Goal: Task Accomplishment & Management: Manage account settings

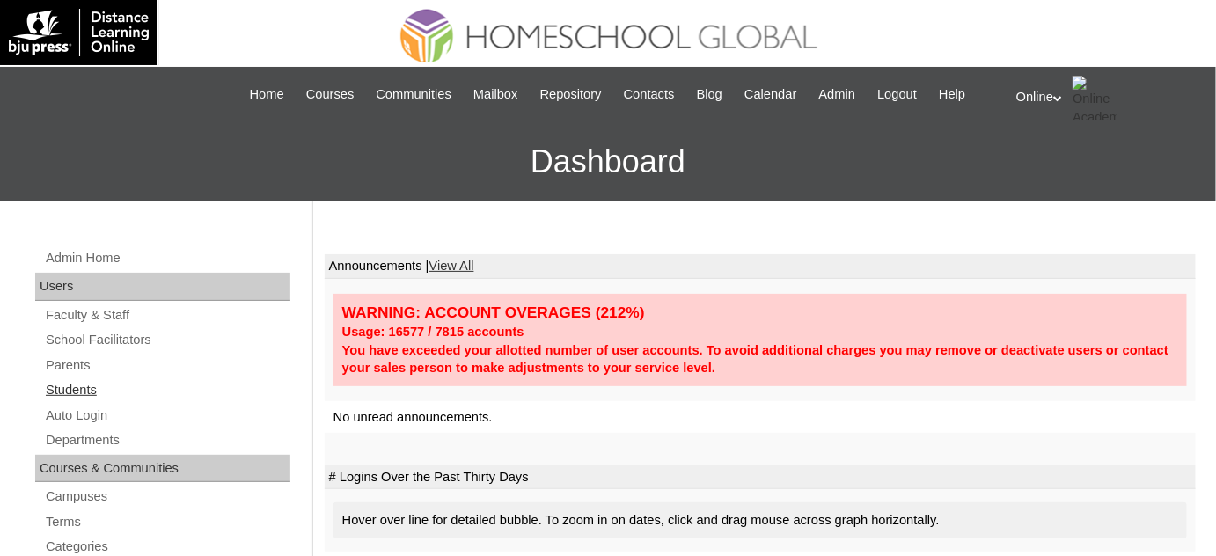
click at [166, 386] on link "Students" at bounding box center [167, 390] width 246 height 22
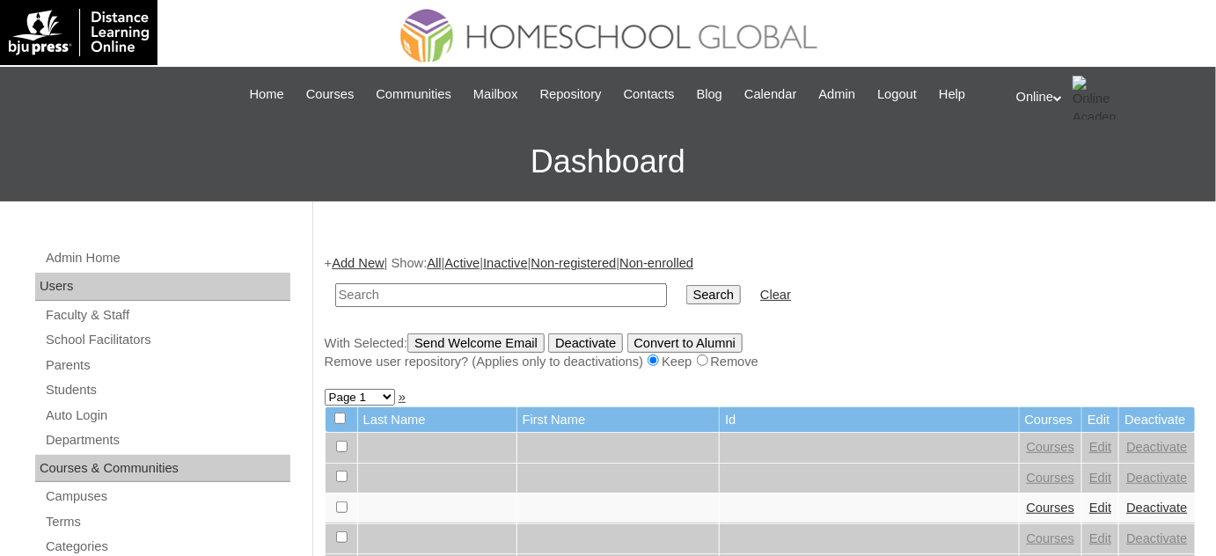
click at [564, 302] on input "text" at bounding box center [501, 295] width 332 height 24
type input "merencillo"
click at [686, 285] on input "Search" at bounding box center [713, 294] width 55 height 19
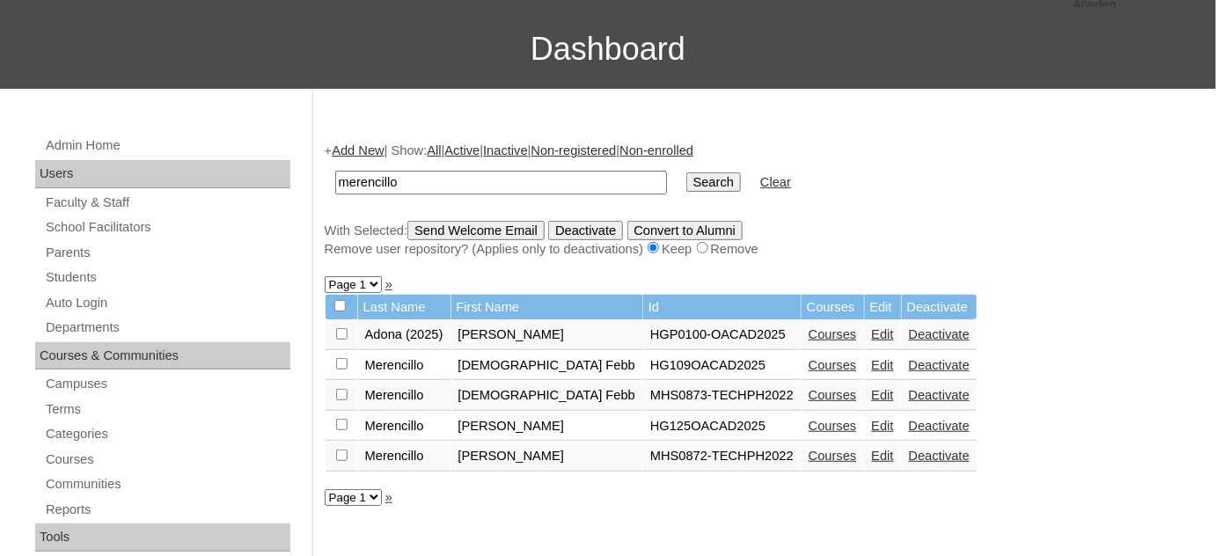
scroll to position [159, 0]
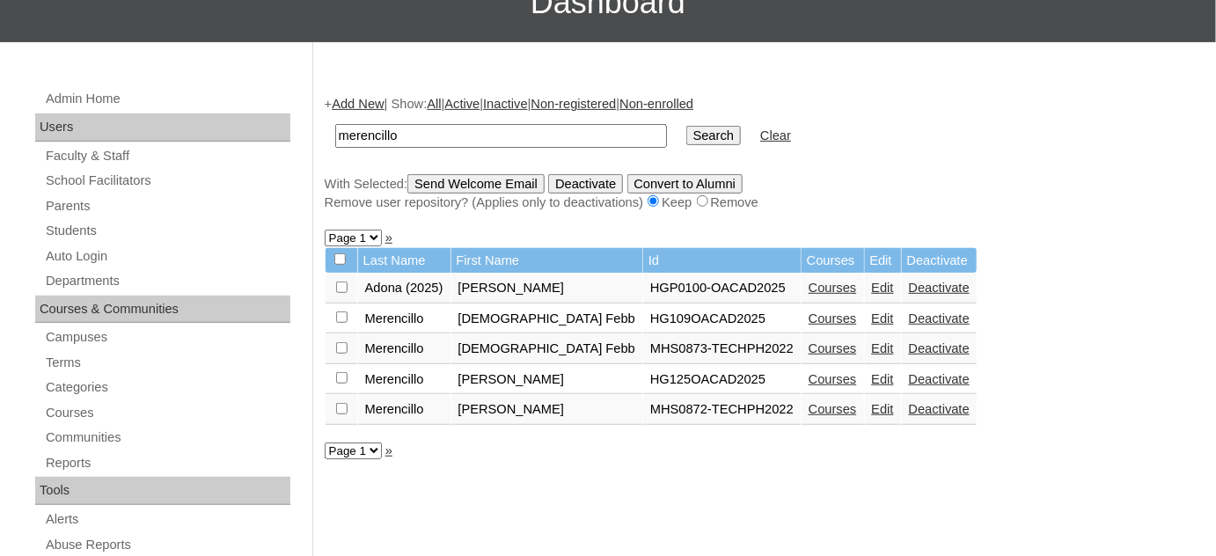
click at [345, 285] on input "checkbox" at bounding box center [341, 286] width 11 height 11
checkbox input "true"
drag, startPoint x: 844, startPoint y: 283, endPoint x: 677, endPoint y: 67, distance: 272.9
click at [909, 283] on link "Deactivate" at bounding box center [939, 288] width 61 height 14
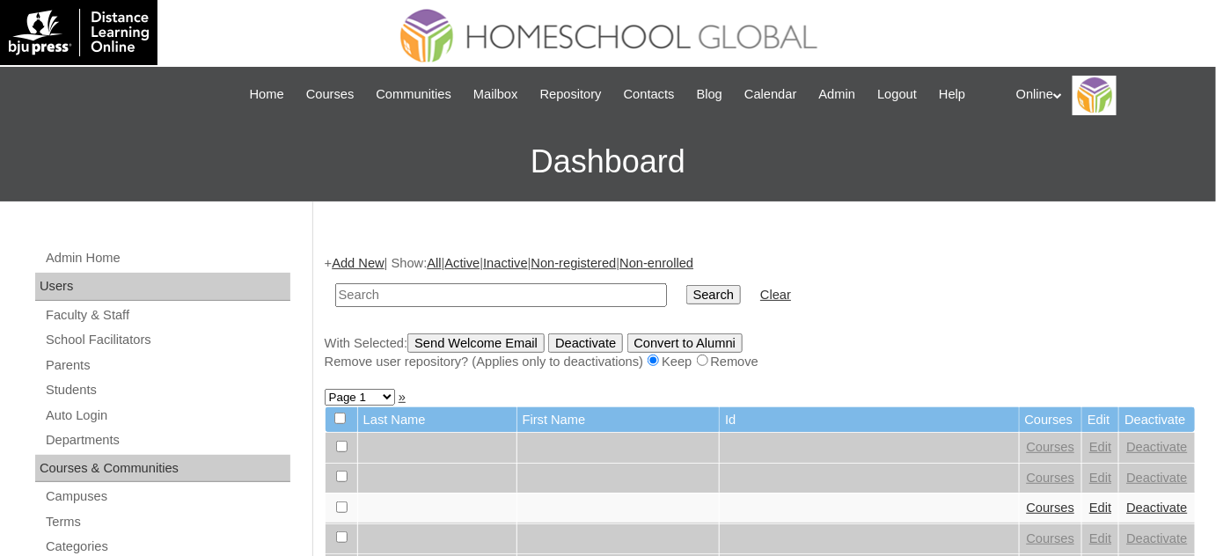
click at [483, 303] on input "text" at bounding box center [501, 295] width 332 height 24
type input "merencillo"
click at [686, 285] on input "Search" at bounding box center [713, 294] width 55 height 19
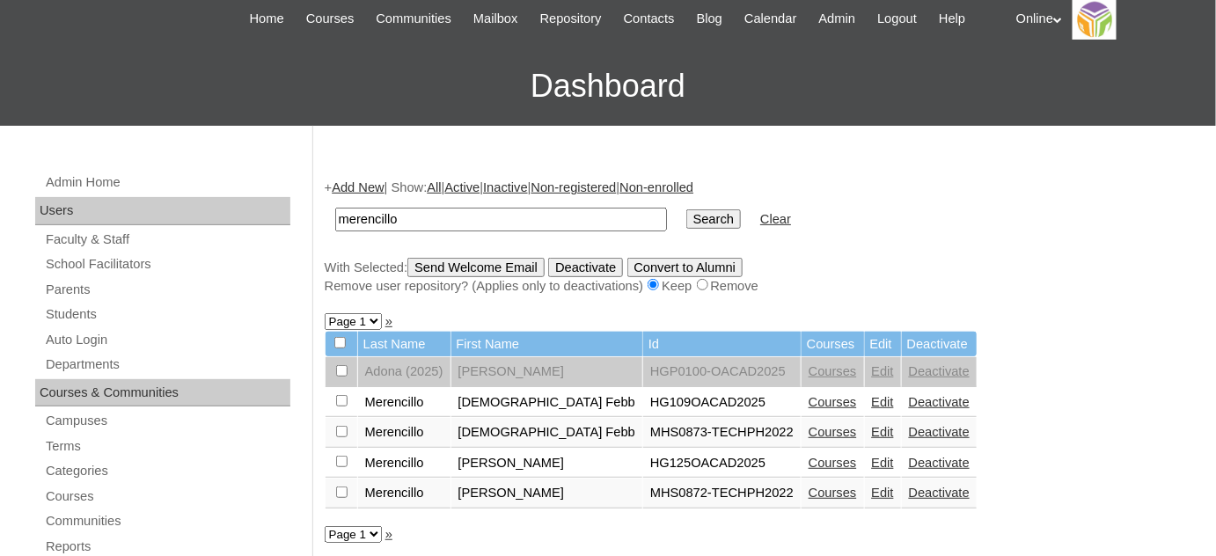
scroll to position [79, 0]
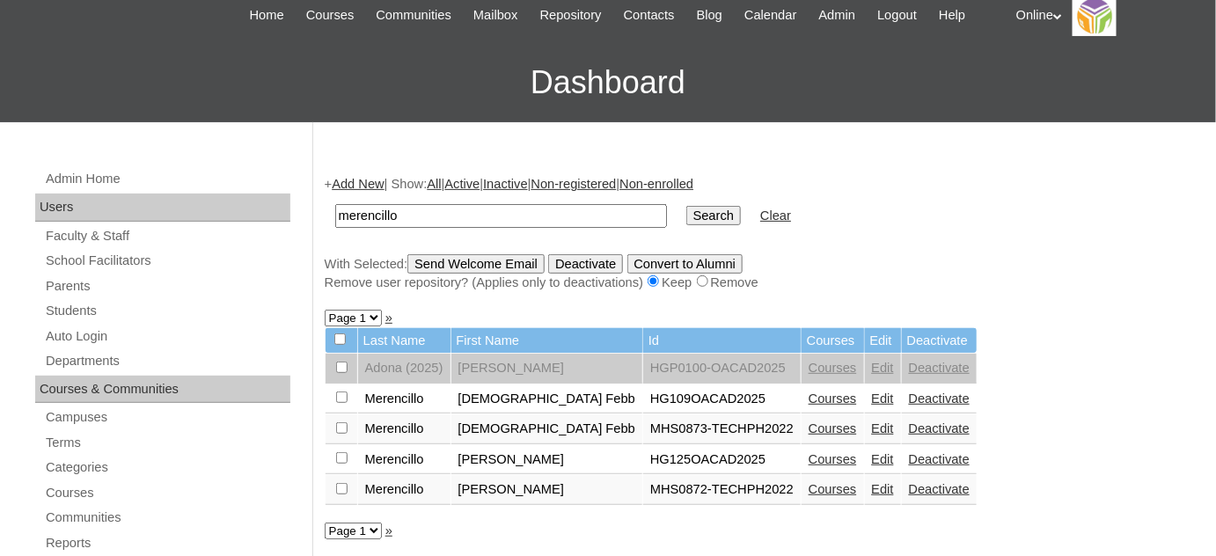
click at [872, 400] on link "Edit" at bounding box center [883, 398] width 22 height 14
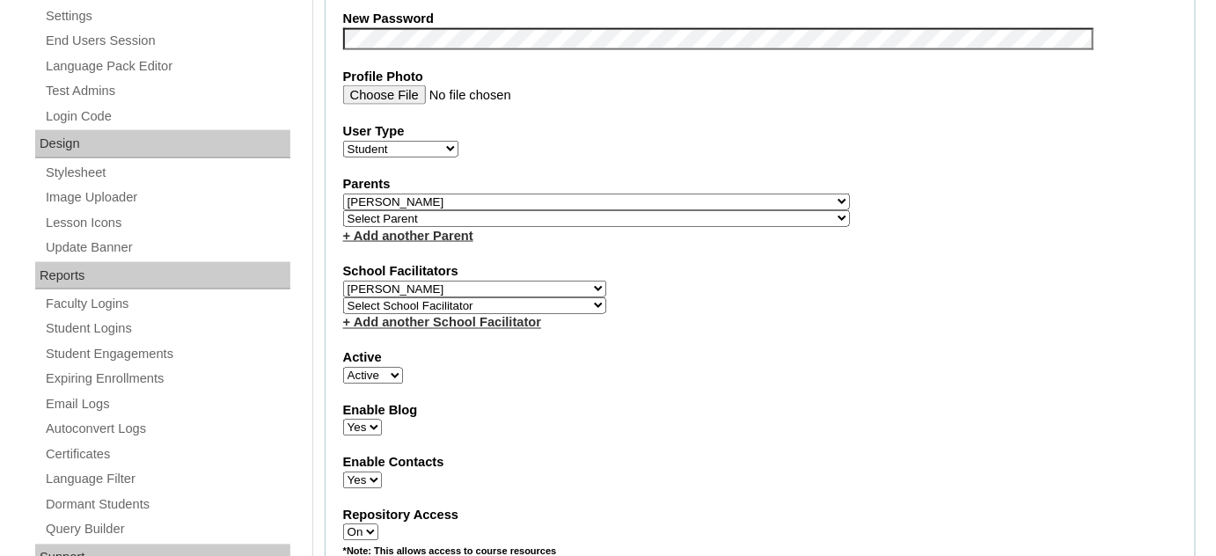
scroll to position [800, 0]
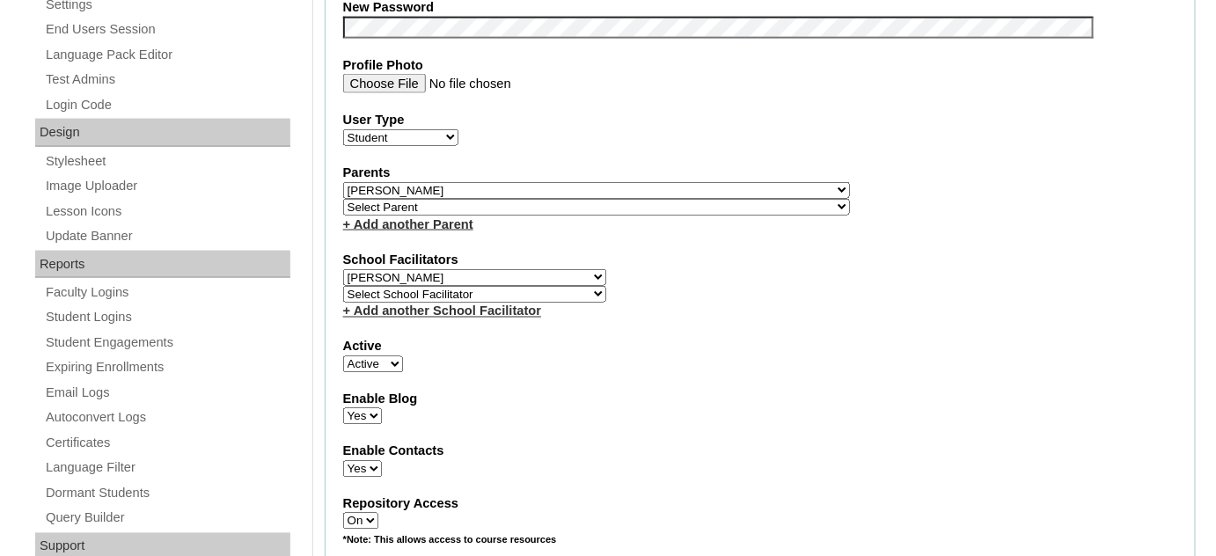
click at [646, 182] on select "Select Parent , , , , , , , , , , , , , , , , , , , , , , , , , , , , , , , , ,…" at bounding box center [596, 190] width 507 height 17
select select "42048"
click at [343, 182] on select "Select Parent , , , , , , , , , , , , , , , , , , , , , , , , , , , , , , , , ,…" at bounding box center [596, 190] width 507 height 17
click at [544, 199] on select "Select Parent , , , , , , , , , , , , , , , , , , , , , , , , , , , , , , , , ,…" at bounding box center [596, 207] width 507 height 17
select select "34802"
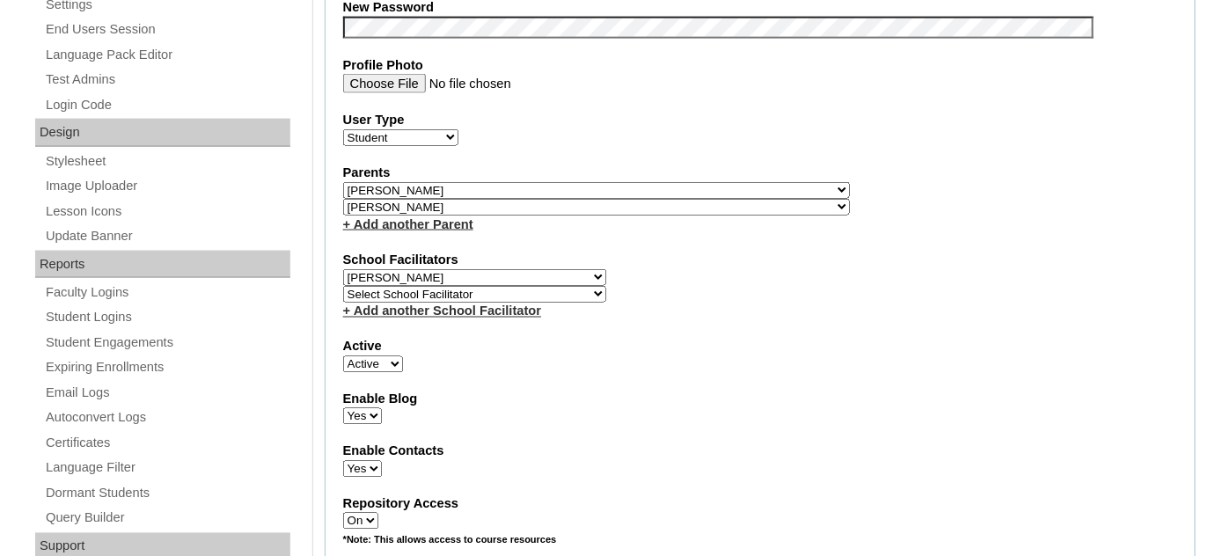
click at [343, 199] on select "Select Parent , , , , , , , , , , , , , , , , , , , , , , , , , , , , , , , , ,…" at bounding box center [596, 207] width 507 height 17
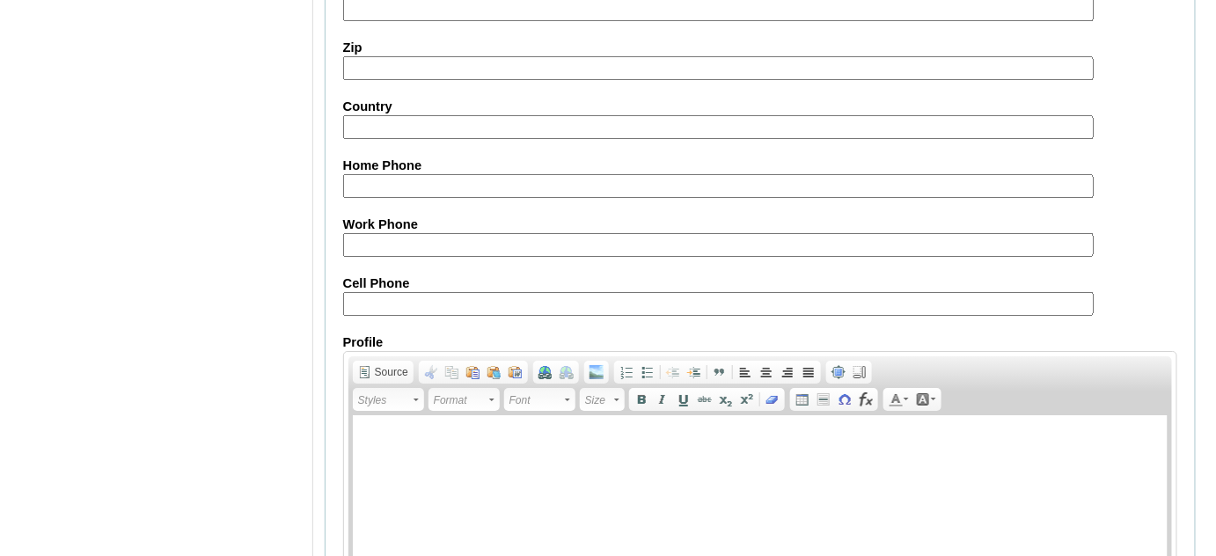
scroll to position [2113, 0]
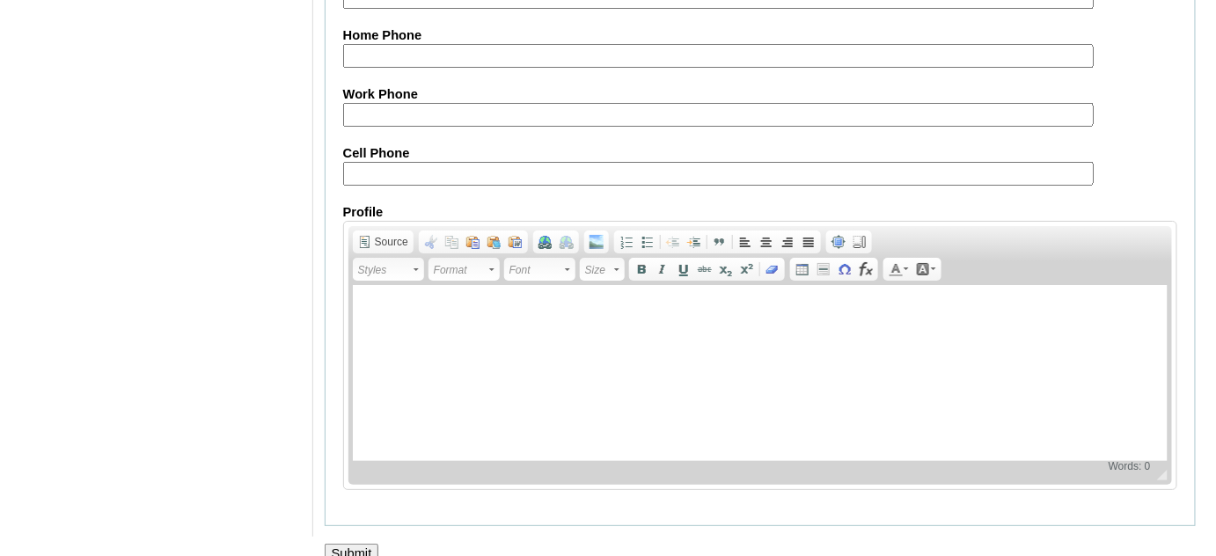
click at [363, 544] on input "Submit" at bounding box center [352, 553] width 55 height 19
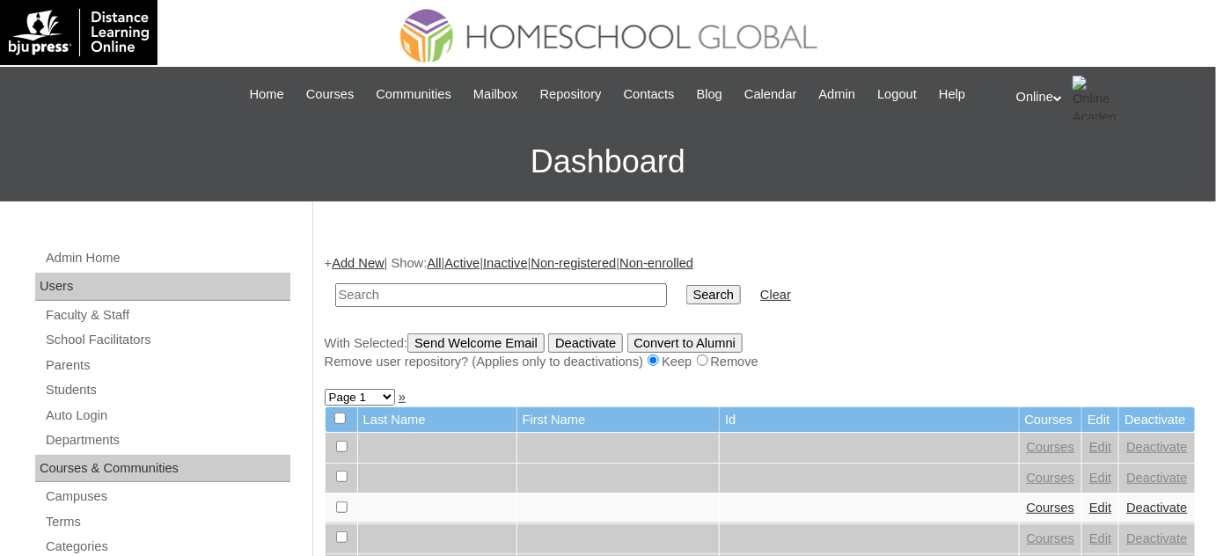
click at [461, 296] on input "text" at bounding box center [501, 295] width 332 height 24
type input "merencillo"
click at [686, 285] on input "Search" at bounding box center [713, 294] width 55 height 19
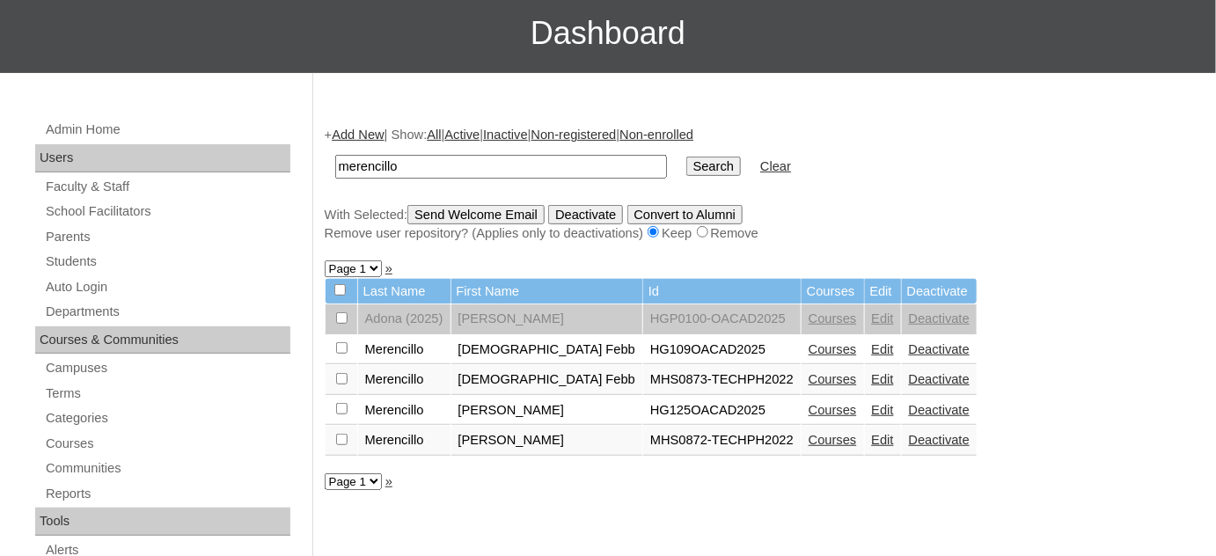
scroll to position [159, 0]
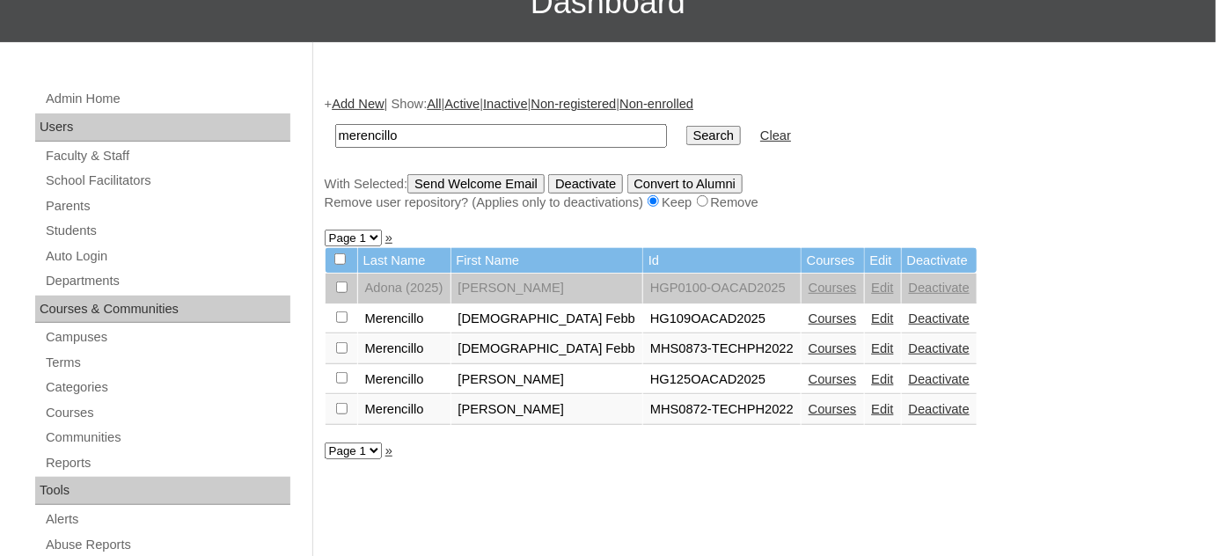
click at [872, 377] on link "Edit" at bounding box center [883, 379] width 22 height 14
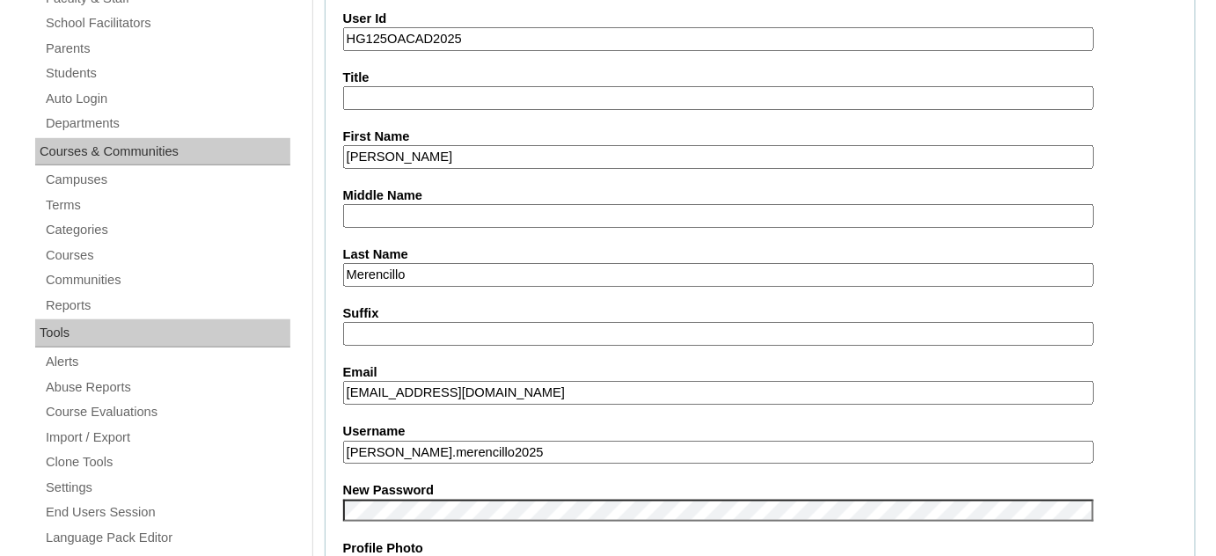
scroll to position [559, 0]
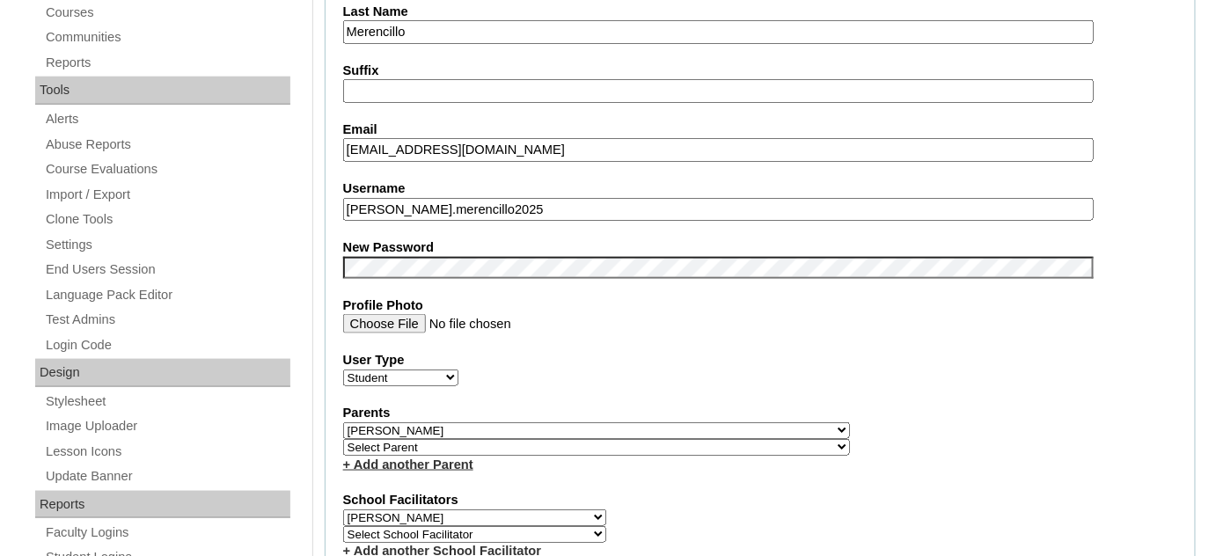
click at [513, 422] on select "Select Parent , , , , , , , , , , , , , , , , , , , , , , , , , , , , , , , , ,…" at bounding box center [596, 430] width 507 height 17
select select "42048"
click at [343, 422] on select "Select Parent , , , , , , , , , , , , , , , , , , , , , , , , , , , , , , , , ,…" at bounding box center [596, 430] width 507 height 17
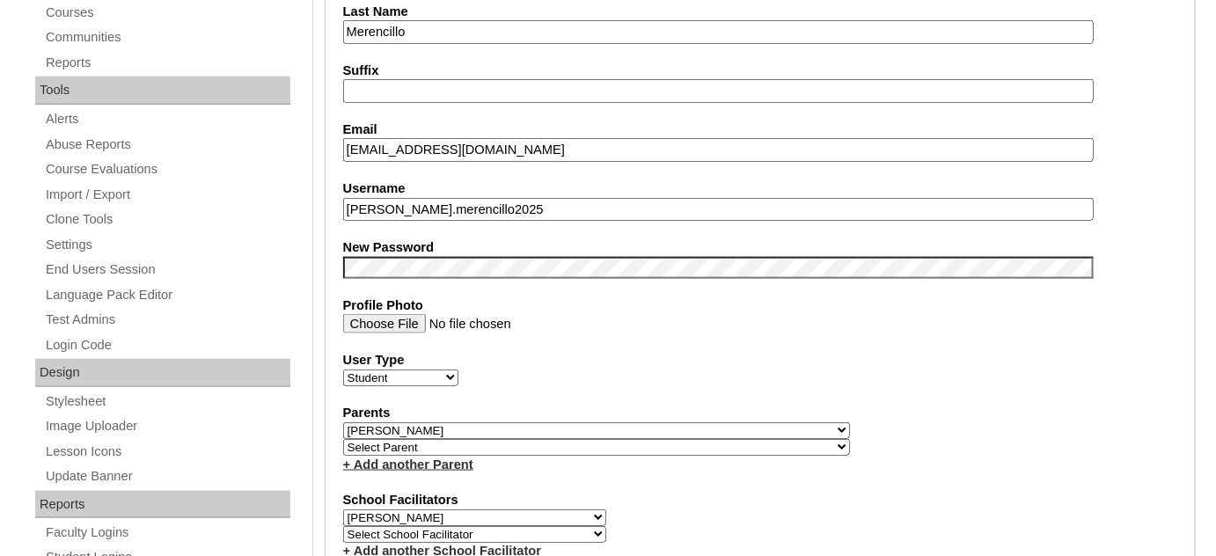
click at [559, 439] on select "Select Parent , , , , , , , , , , , , , , , , , , , , , , , , , , , , , , , , ,…" at bounding box center [596, 447] width 507 height 17
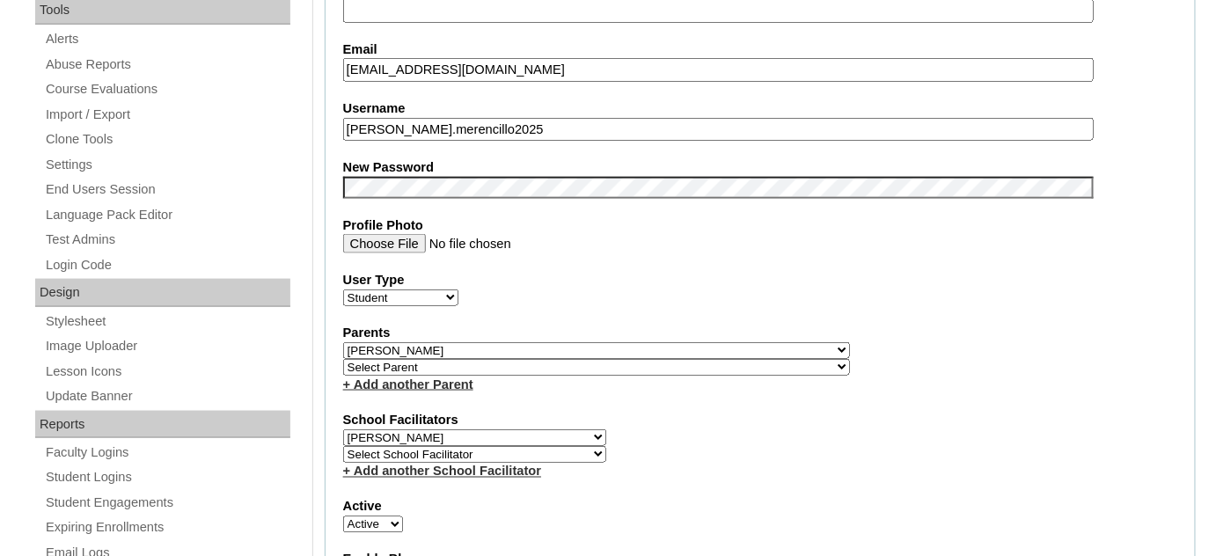
click at [583, 359] on select "Select Parent , , , , , , , , , , , , , , , , , , , , , , , , , , , , , , , , ,…" at bounding box center [596, 367] width 507 height 17
select select "34802"
click at [343, 359] on select "Select Parent , , , , , , , , , , , , , , , , , , , , , , , , , , , , , , , , ,…" at bounding box center [596, 367] width 507 height 17
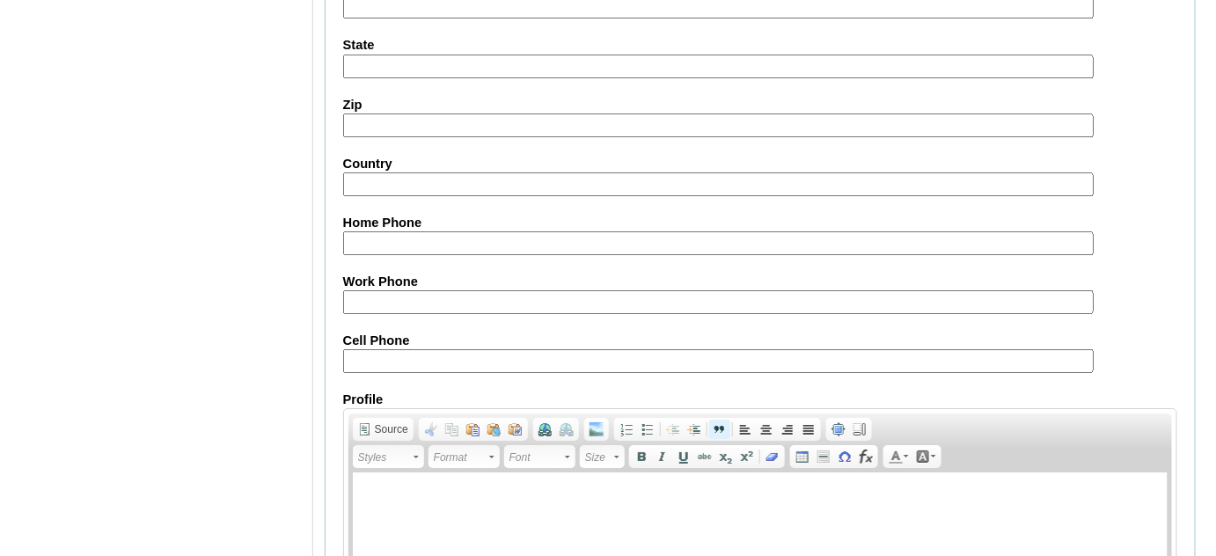
scroll to position [2113, 0]
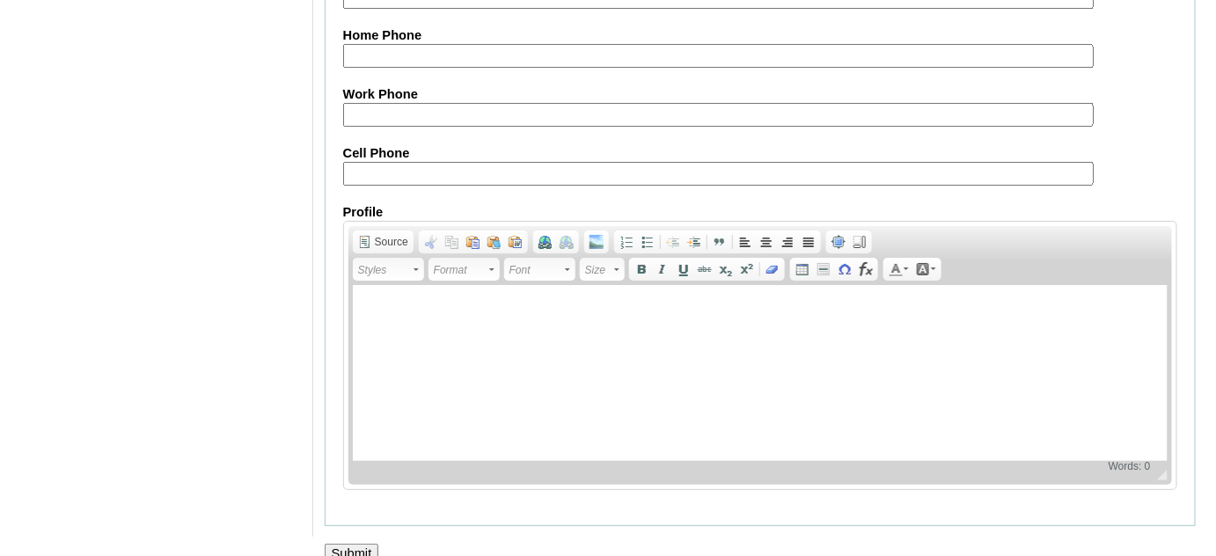
click at [364, 544] on input "Submit" at bounding box center [352, 553] width 55 height 19
